Goal: Task Accomplishment & Management: Use online tool/utility

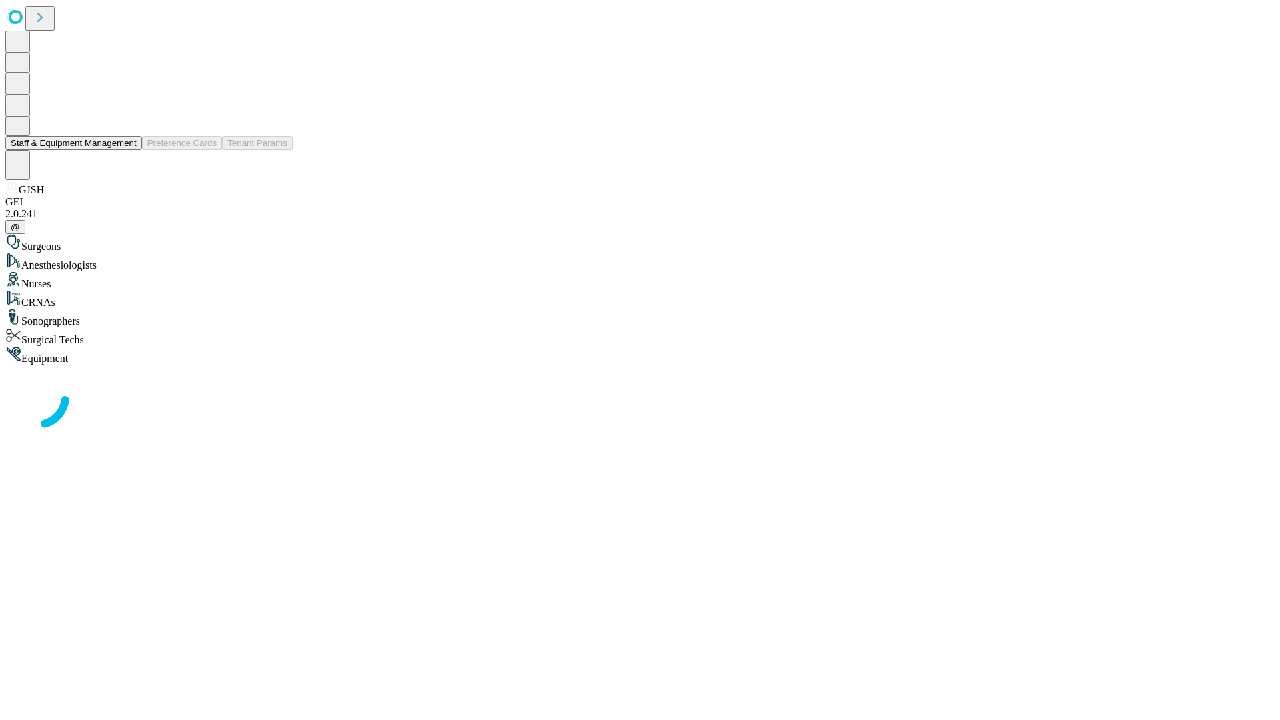
click at [127, 150] on button "Staff & Equipment Management" at bounding box center [73, 143] width 137 height 14
